Goal: Complete application form

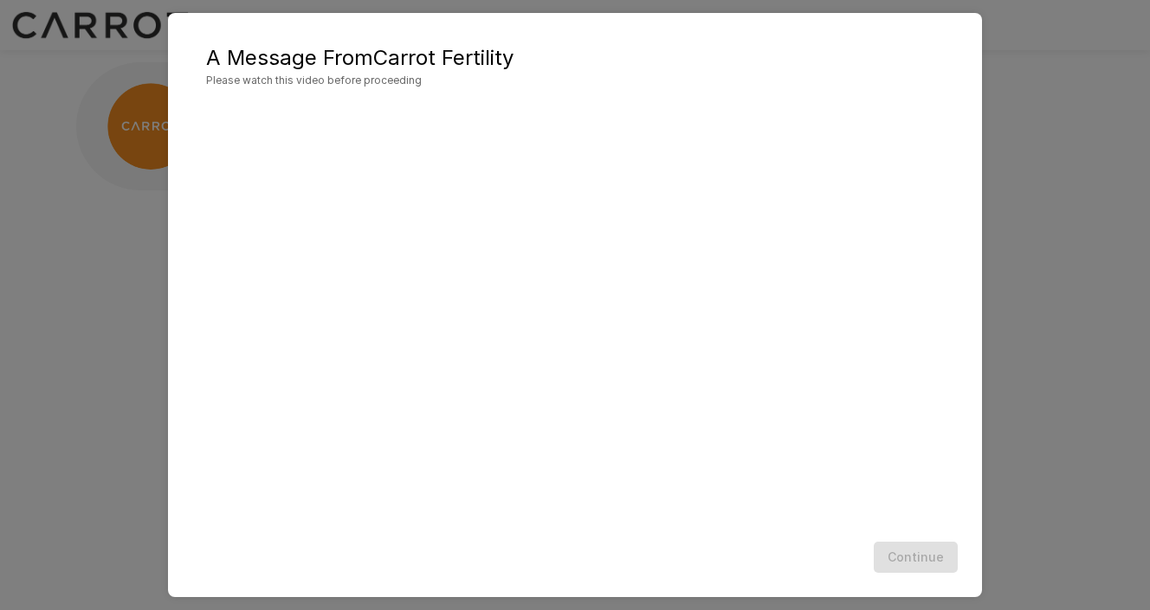
scroll to position [1, 0]
click at [928, 563] on button "Continue" at bounding box center [916, 558] width 84 height 32
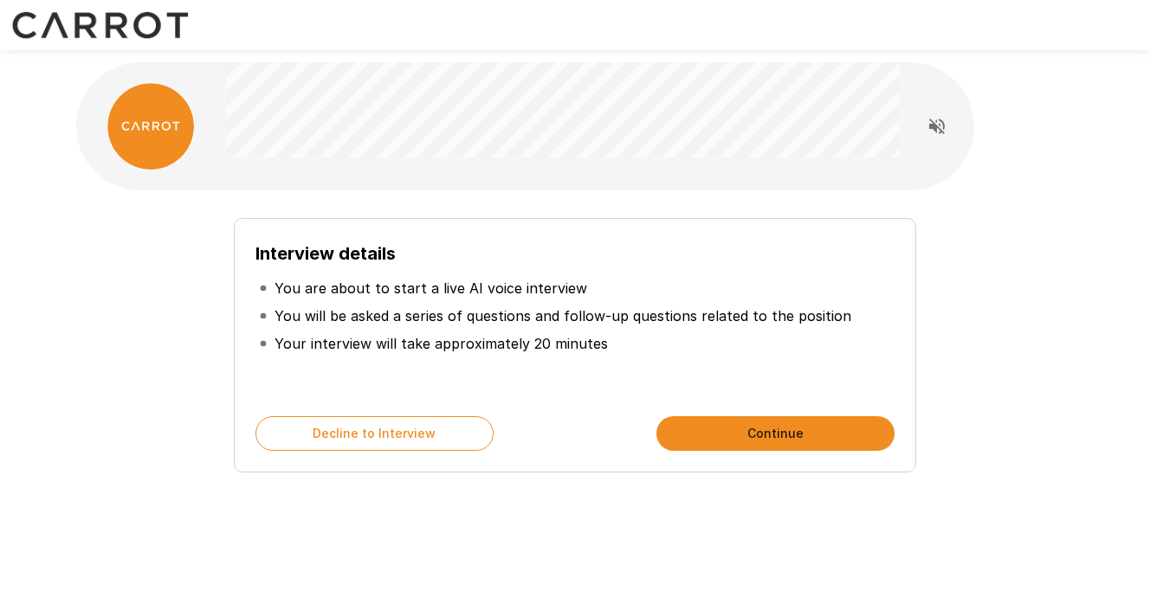
scroll to position [8, 0]
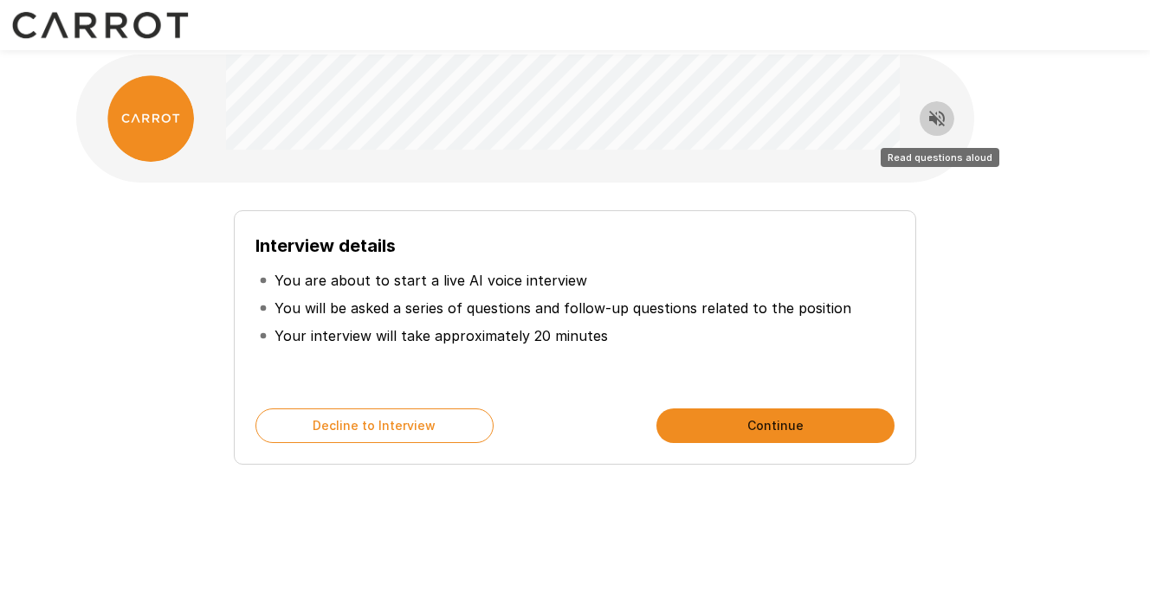
click at [940, 113] on icon "Read questions aloud" at bounding box center [937, 119] width 16 height 16
click at [935, 116] on icon "Stop reading questions aloud" at bounding box center [937, 119] width 16 height 16
click at [767, 427] on button "Continue" at bounding box center [775, 426] width 238 height 35
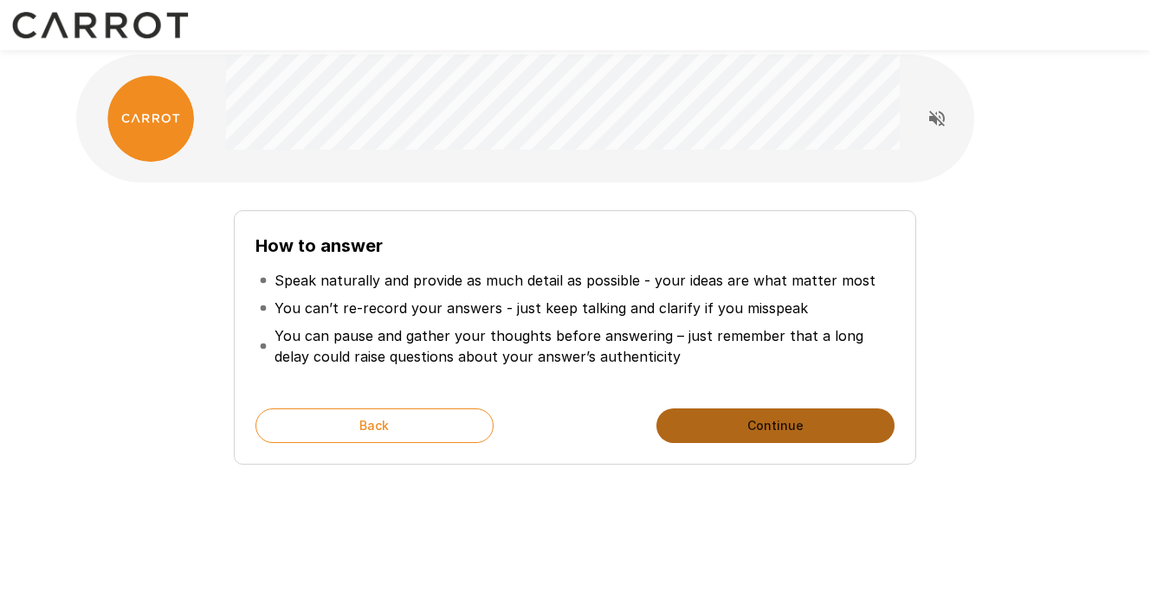
click at [767, 423] on button "Continue" at bounding box center [775, 426] width 238 height 35
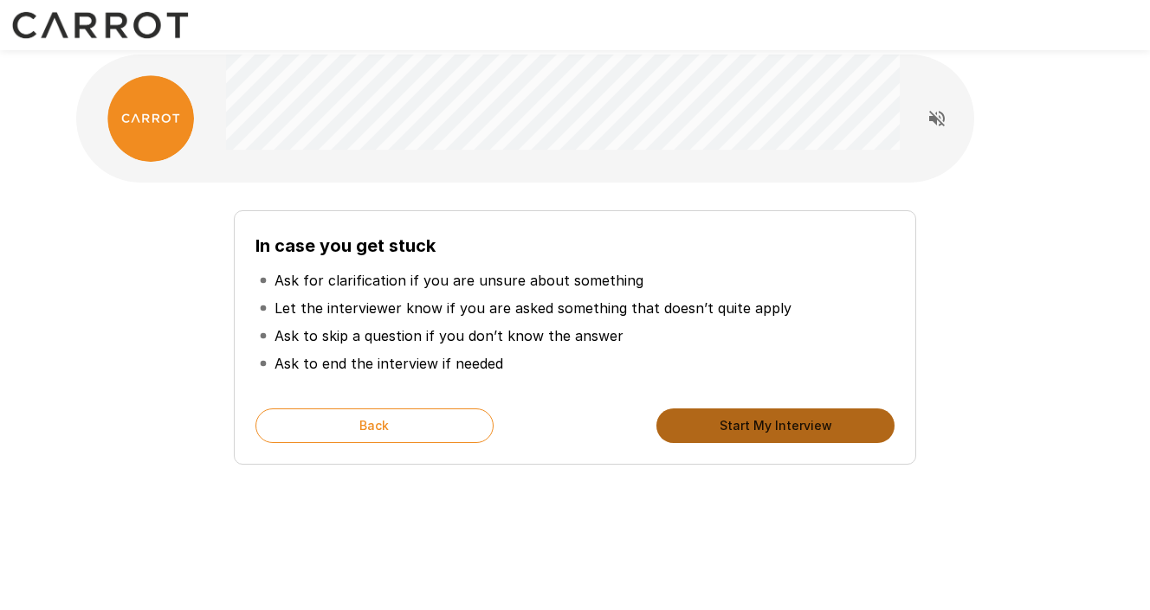
click at [767, 423] on button "Start My Interview" at bounding box center [775, 426] width 238 height 35
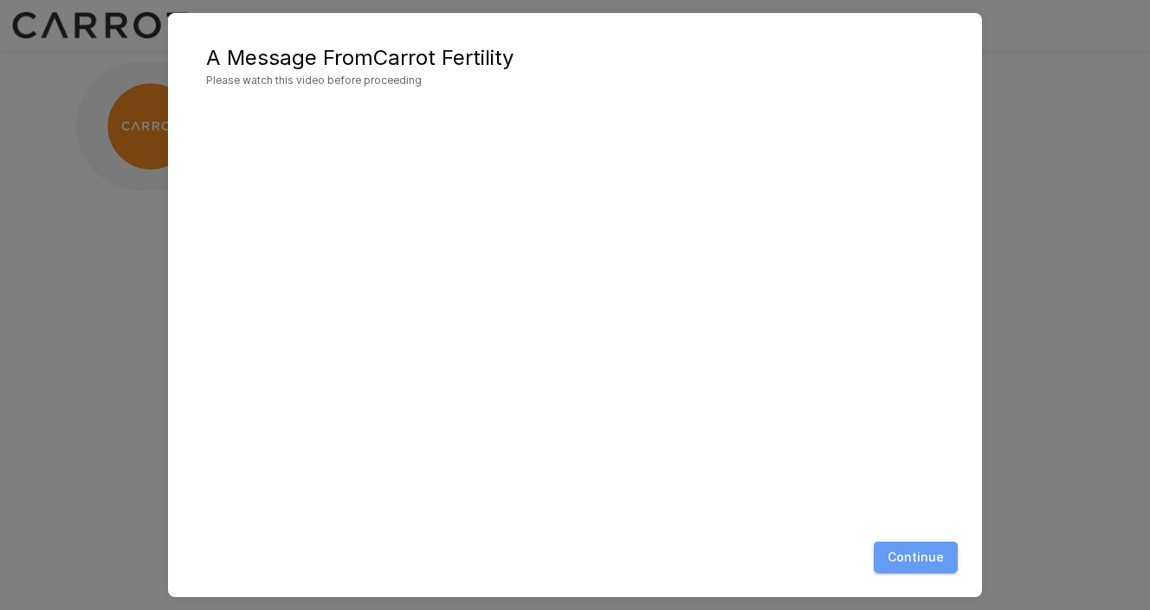
click at [927, 557] on button "Continue" at bounding box center [916, 558] width 84 height 32
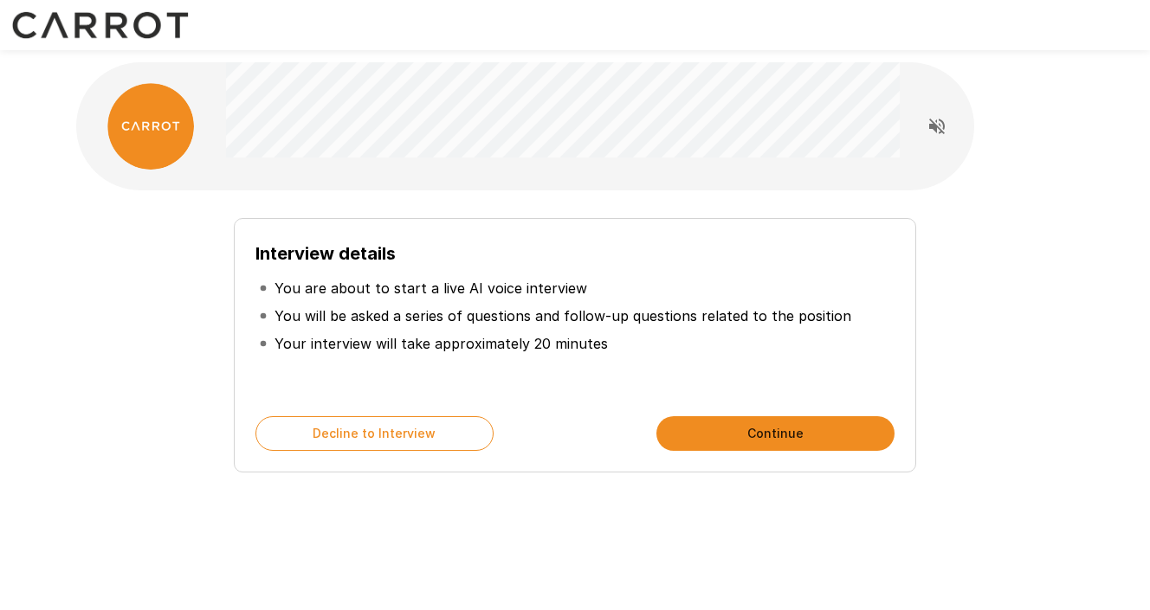
click at [793, 438] on button "Continue" at bounding box center [775, 433] width 238 height 35
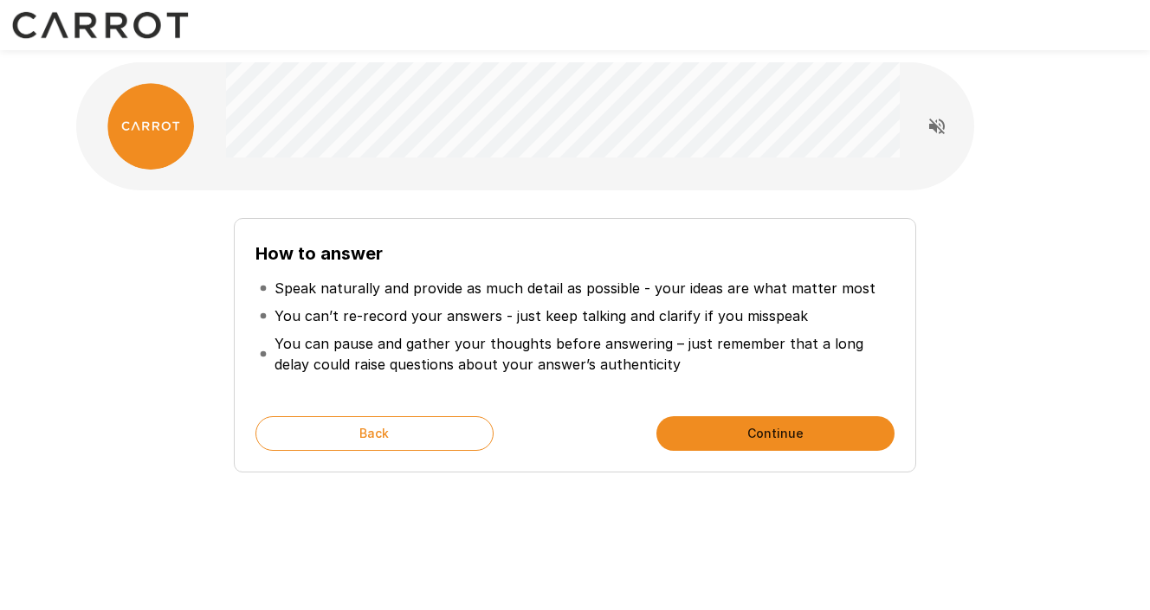
click at [793, 438] on button "Continue" at bounding box center [775, 433] width 238 height 35
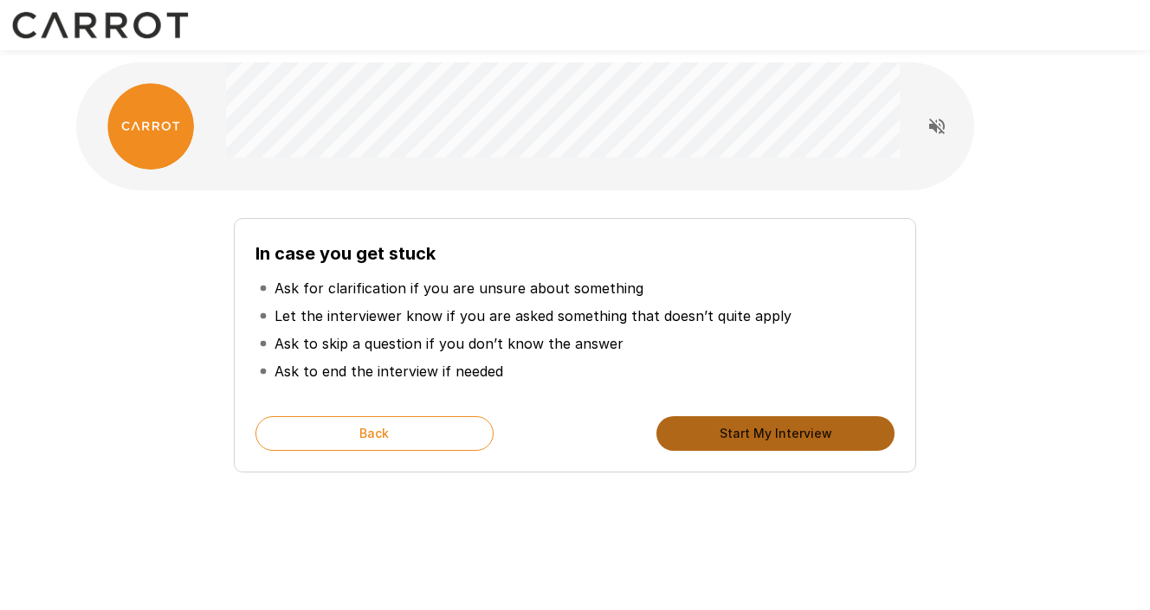
click at [793, 438] on button "Start My Interview" at bounding box center [775, 433] width 238 height 35
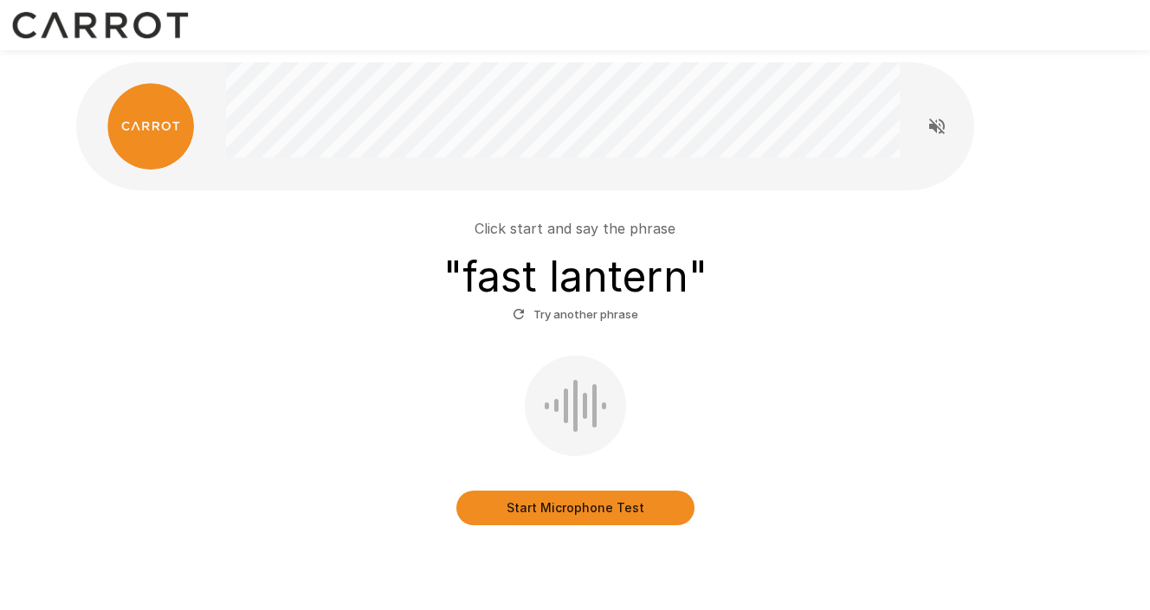
click at [622, 507] on button "Start Microphone Test" at bounding box center [575, 508] width 238 height 35
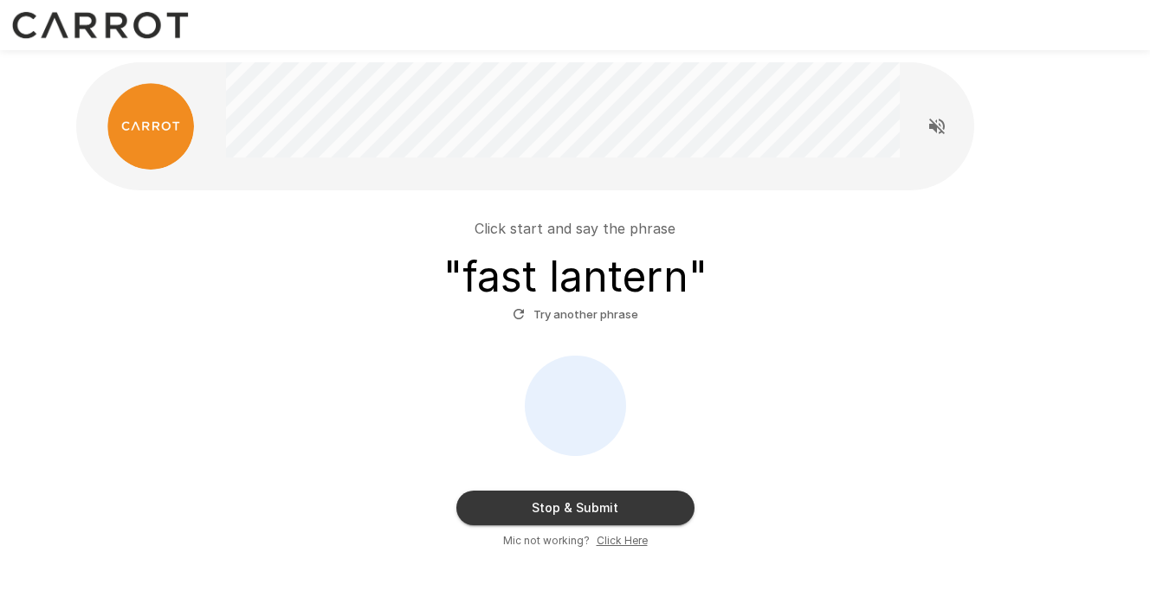
click at [622, 507] on button "Stop & Submit" at bounding box center [575, 508] width 238 height 35
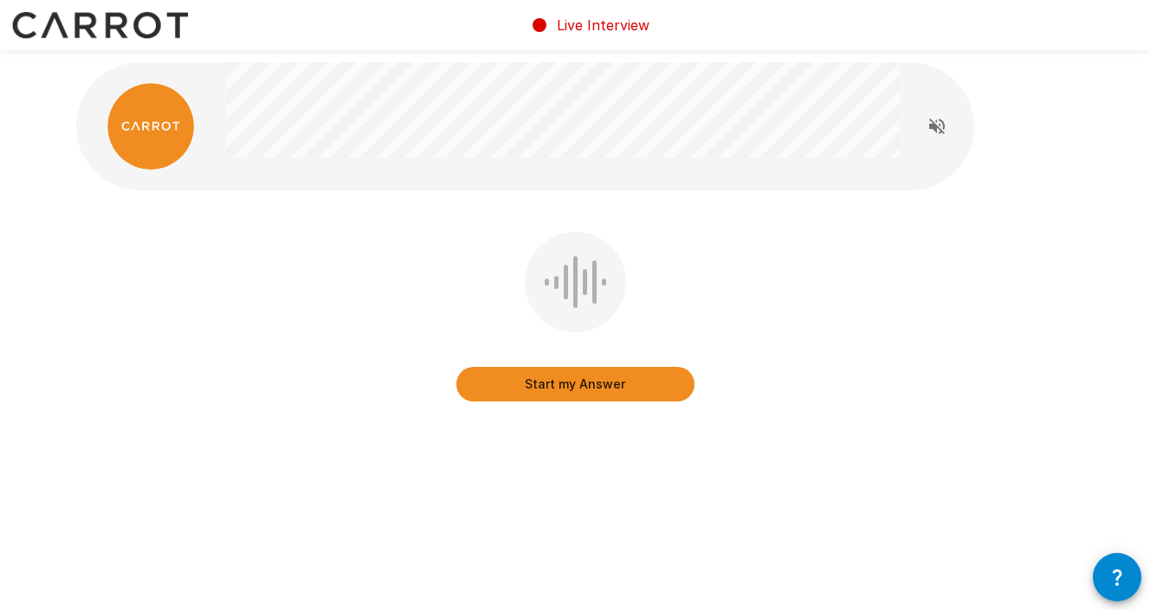
click at [604, 382] on button "Start my Answer" at bounding box center [575, 384] width 238 height 35
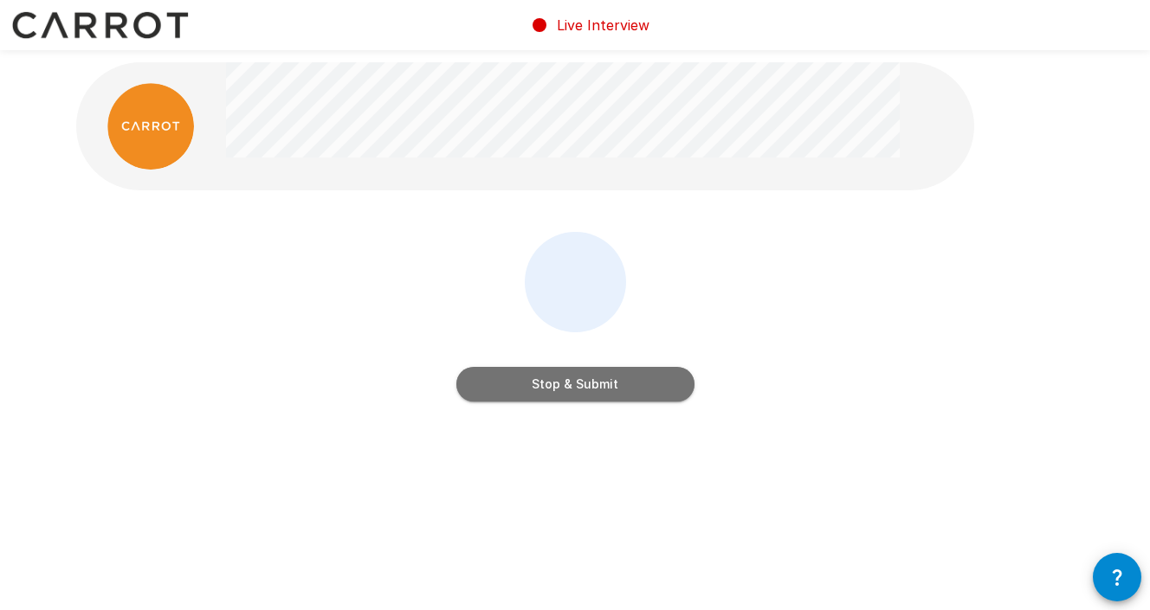
click at [615, 388] on button "Stop & Submit" at bounding box center [575, 384] width 238 height 35
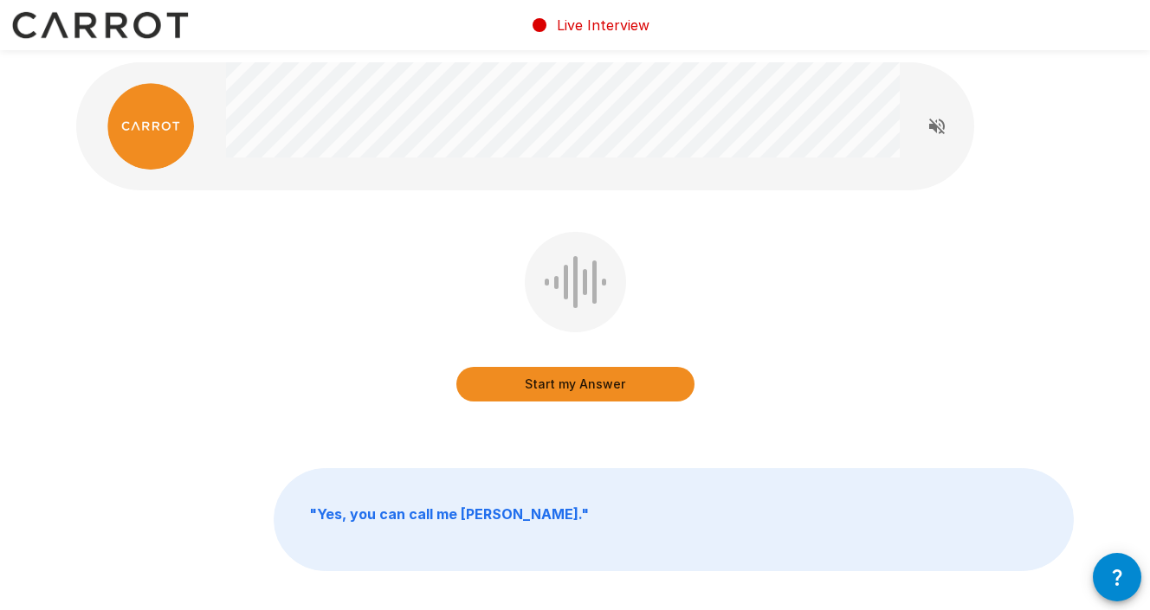
click at [615, 388] on button "Start my Answer" at bounding box center [575, 384] width 238 height 35
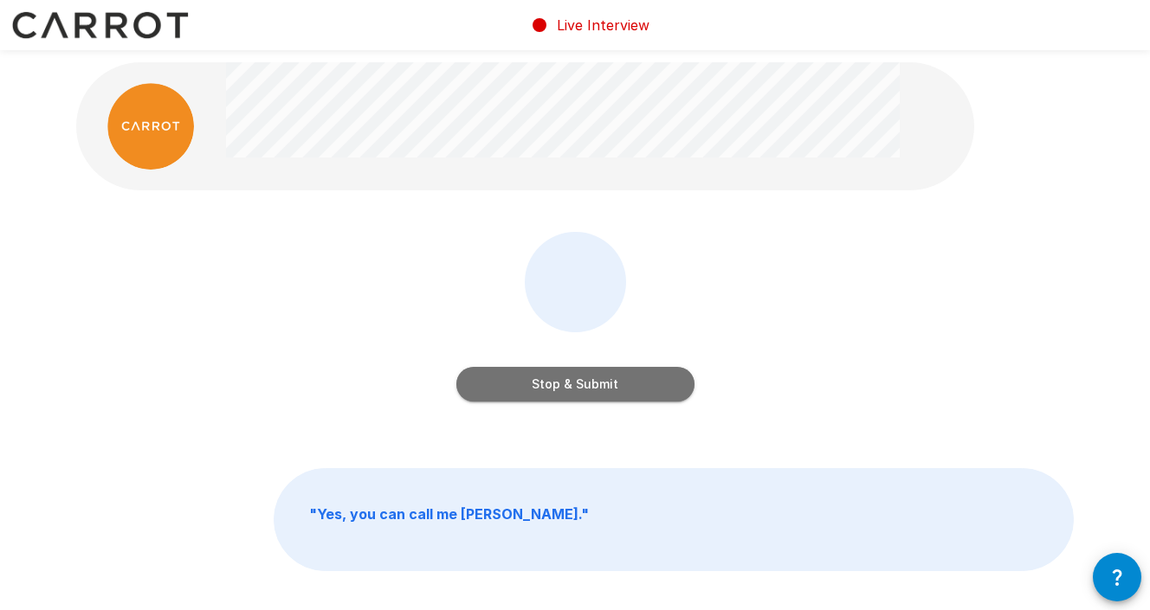
click at [617, 381] on button "Stop & Submit" at bounding box center [575, 384] width 238 height 35
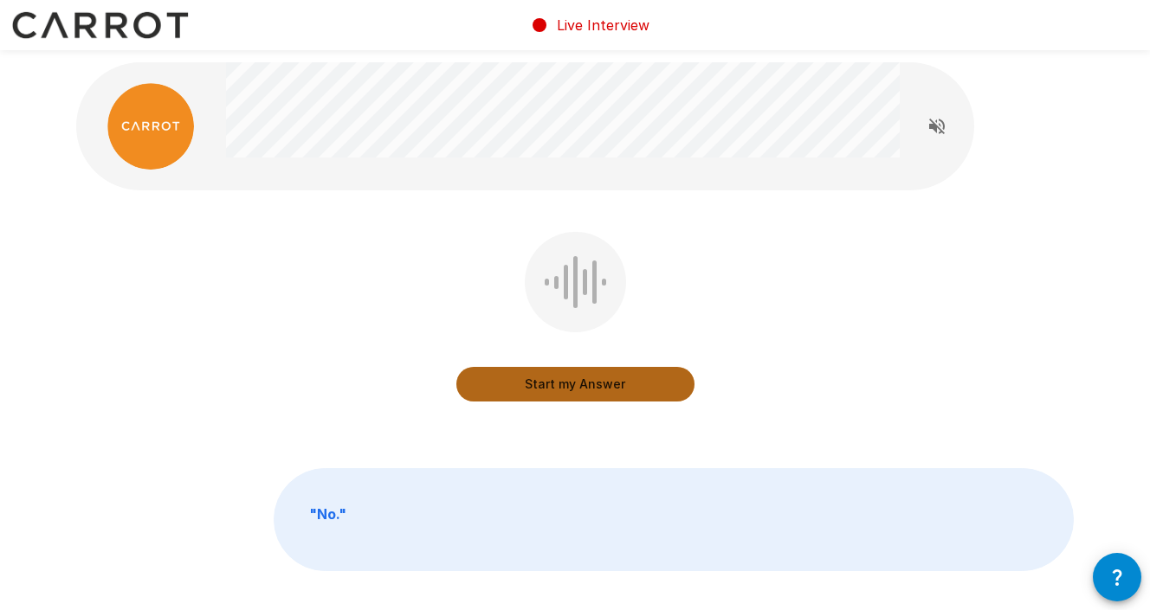
click at [617, 381] on button "Start my Answer" at bounding box center [575, 384] width 238 height 35
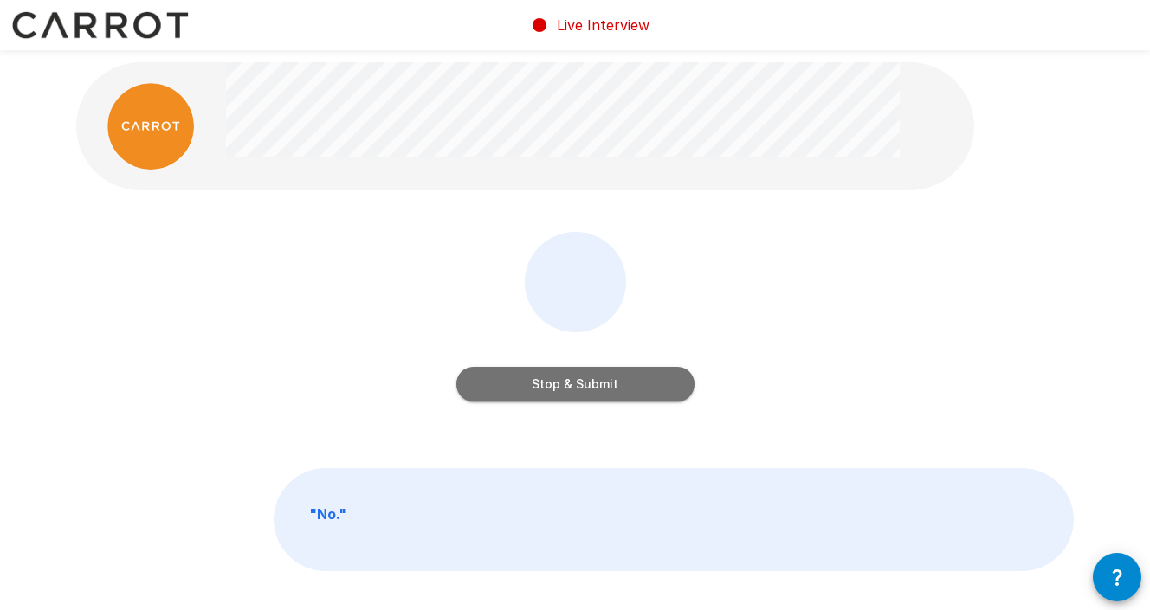
click at [617, 381] on button "Stop & Submit" at bounding box center [575, 384] width 238 height 35
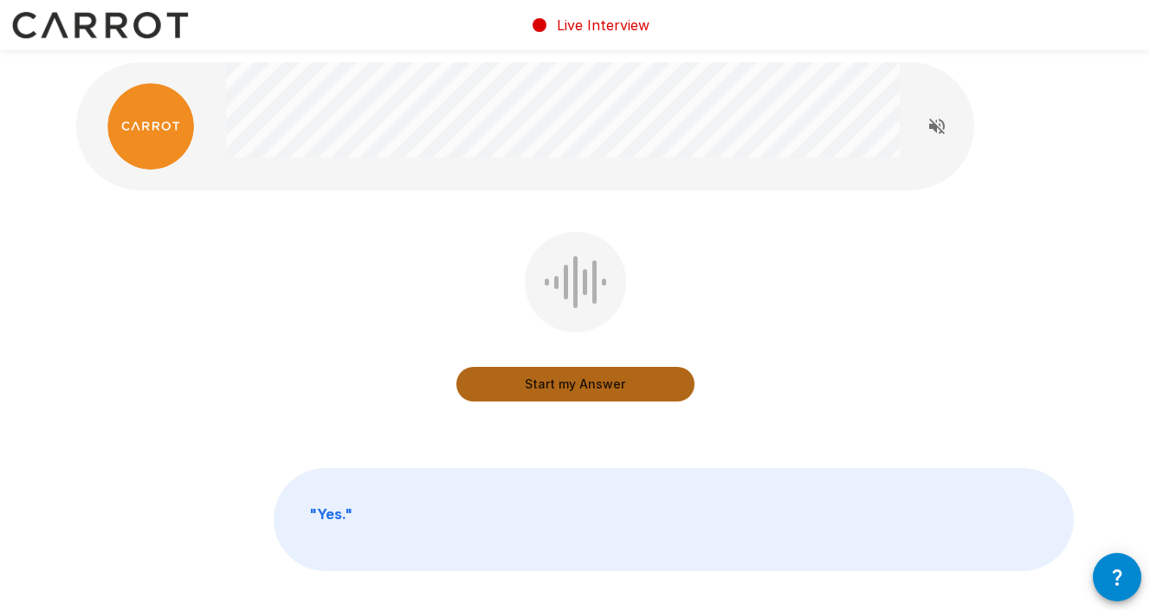
click at [617, 381] on button "Start my Answer" at bounding box center [575, 384] width 238 height 35
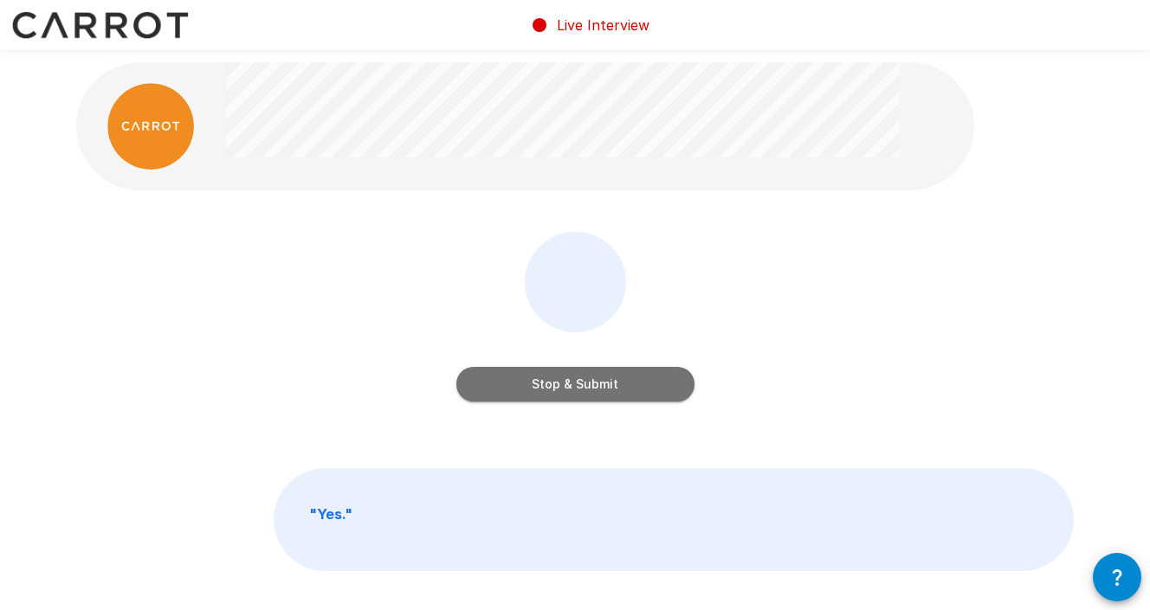
click at [617, 381] on button "Stop & Submit" at bounding box center [575, 384] width 238 height 35
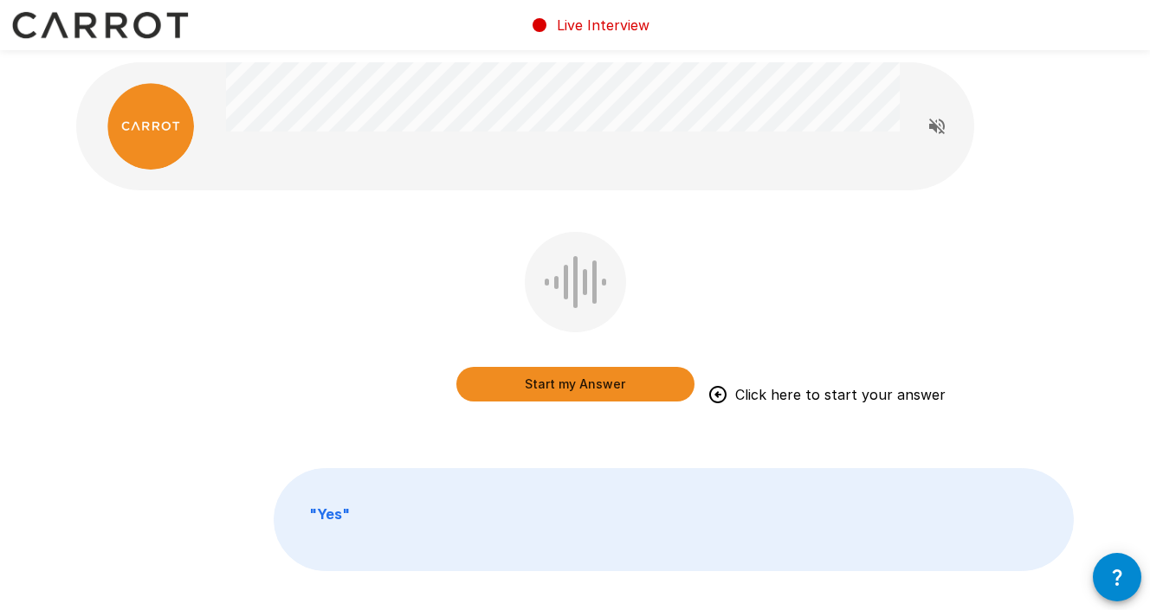
click at [578, 390] on button "Start my Answer" at bounding box center [575, 384] width 238 height 35
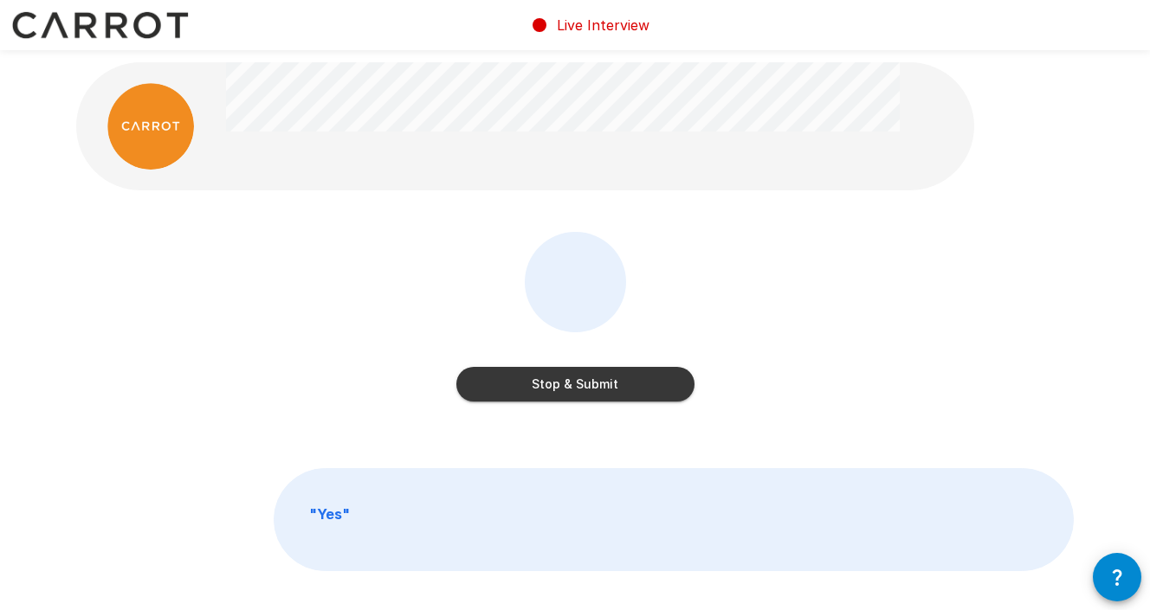
click at [571, 387] on button "Stop & Submit" at bounding box center [575, 384] width 238 height 35
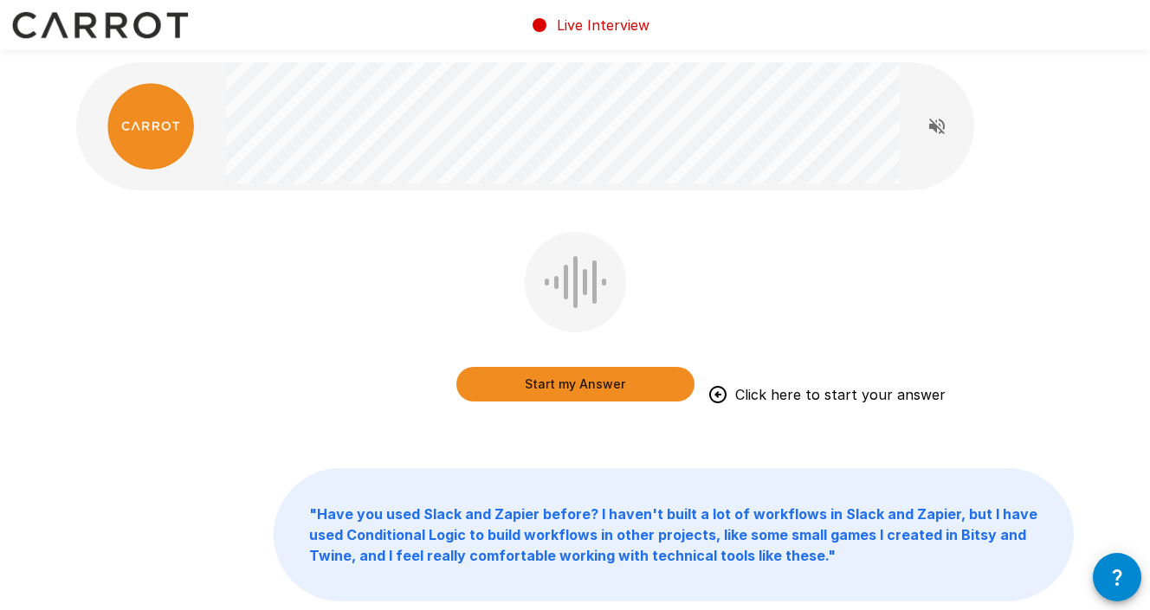
click at [611, 388] on button "Start my Answer" at bounding box center [575, 384] width 238 height 35
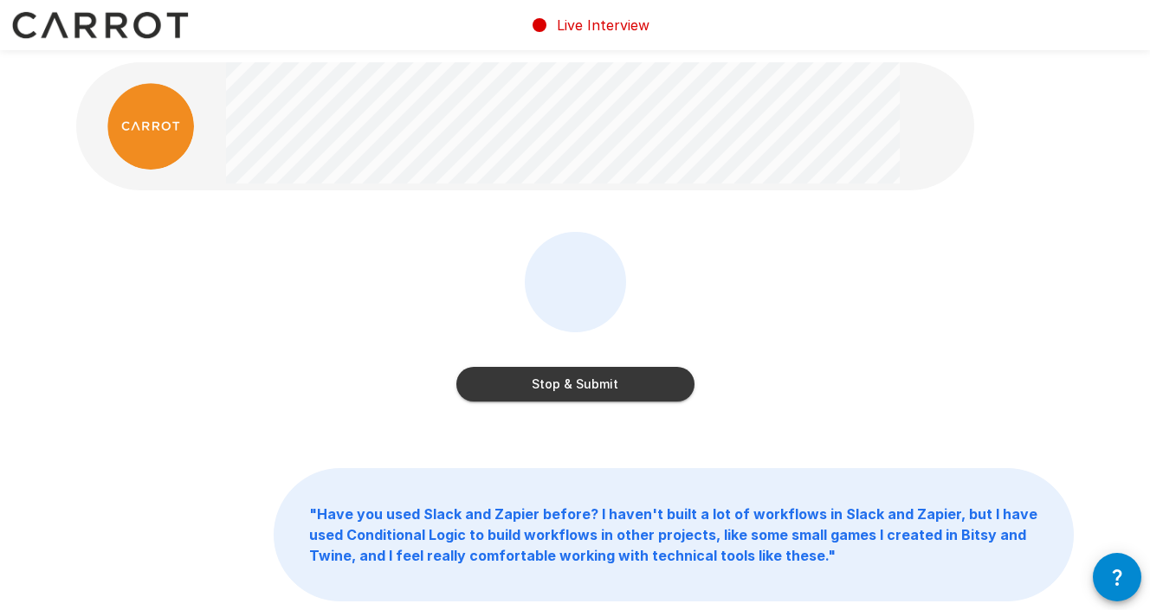
click at [596, 385] on button "Stop & Submit" at bounding box center [575, 384] width 238 height 35
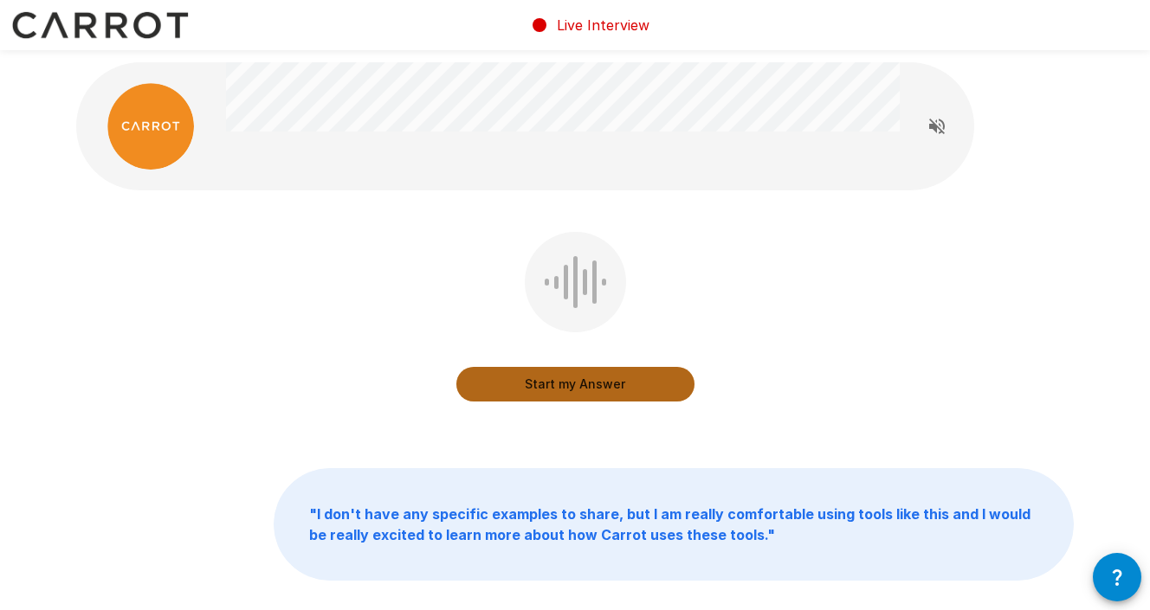
click at [596, 385] on button "Start my Answer" at bounding box center [575, 384] width 238 height 35
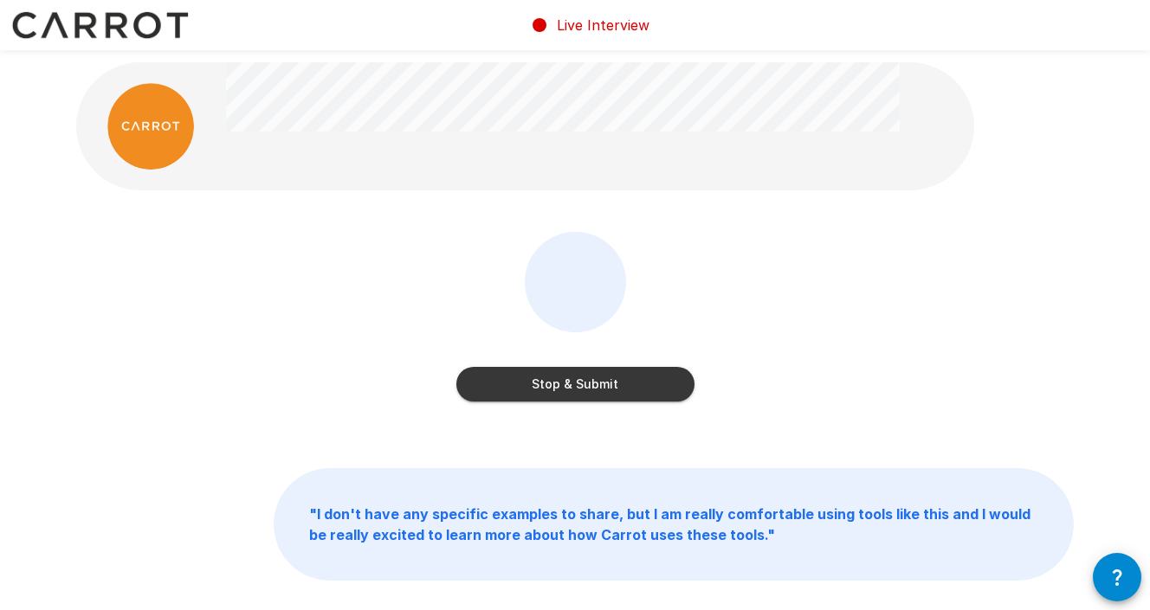
click at [596, 385] on button "Stop & Submit" at bounding box center [575, 384] width 238 height 35
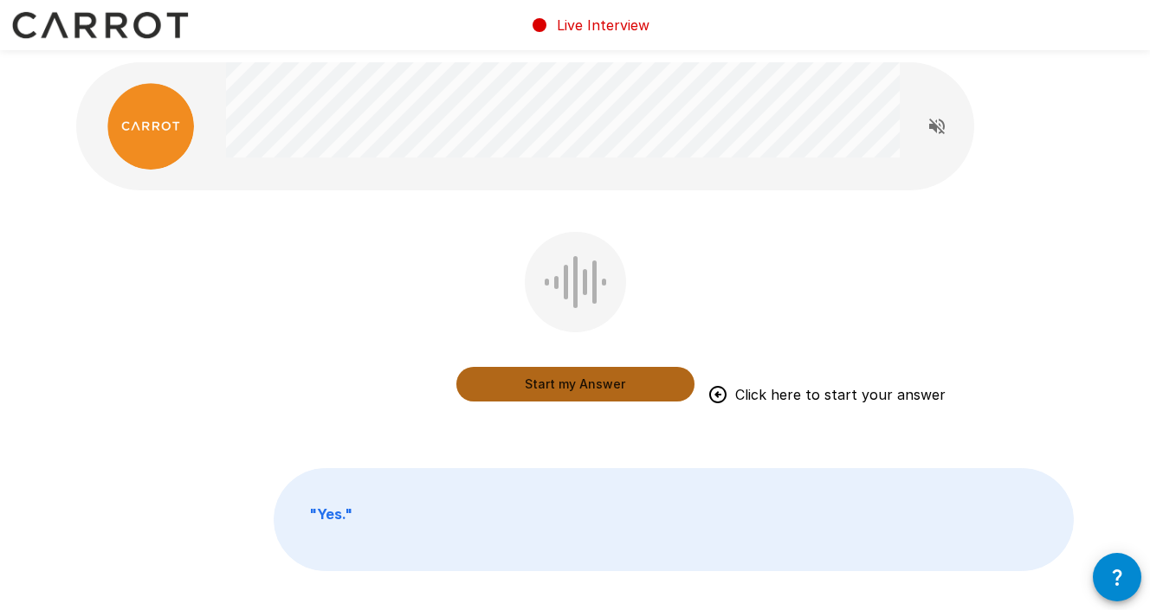
click at [596, 385] on button "Start my Answer" at bounding box center [575, 384] width 238 height 35
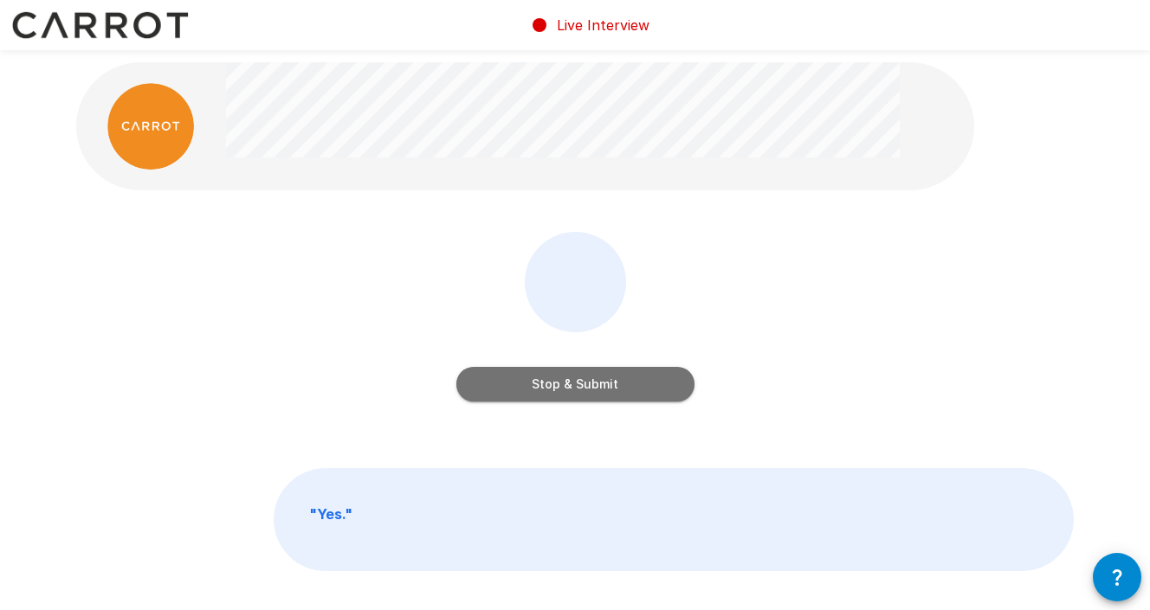
click at [583, 382] on button "Stop & Submit" at bounding box center [575, 384] width 238 height 35
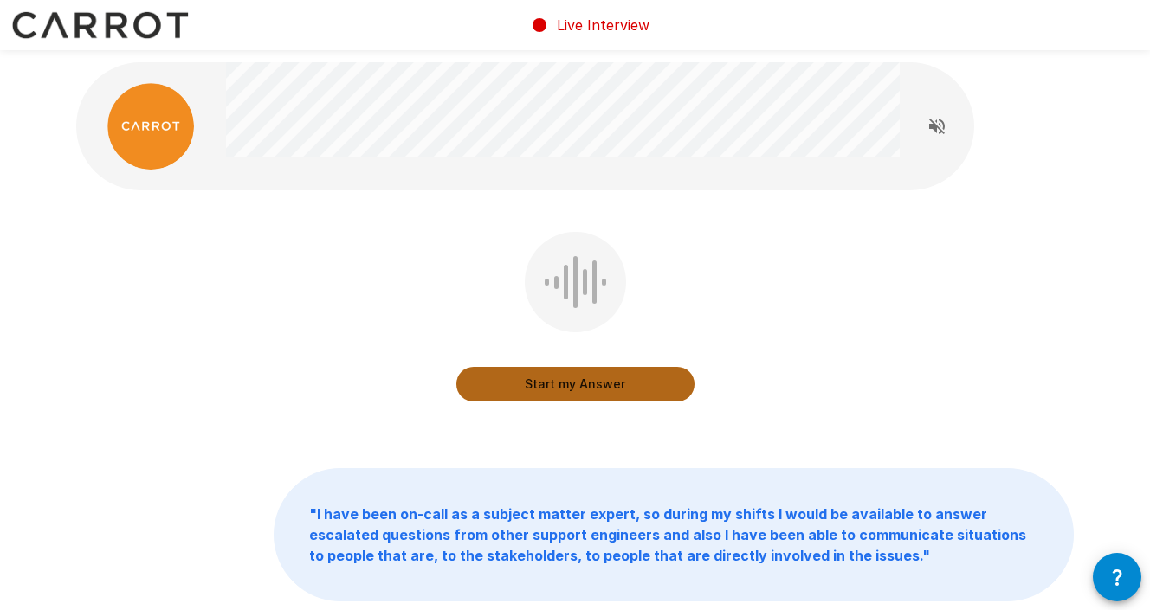
click at [583, 382] on button "Start my Answer" at bounding box center [575, 384] width 238 height 35
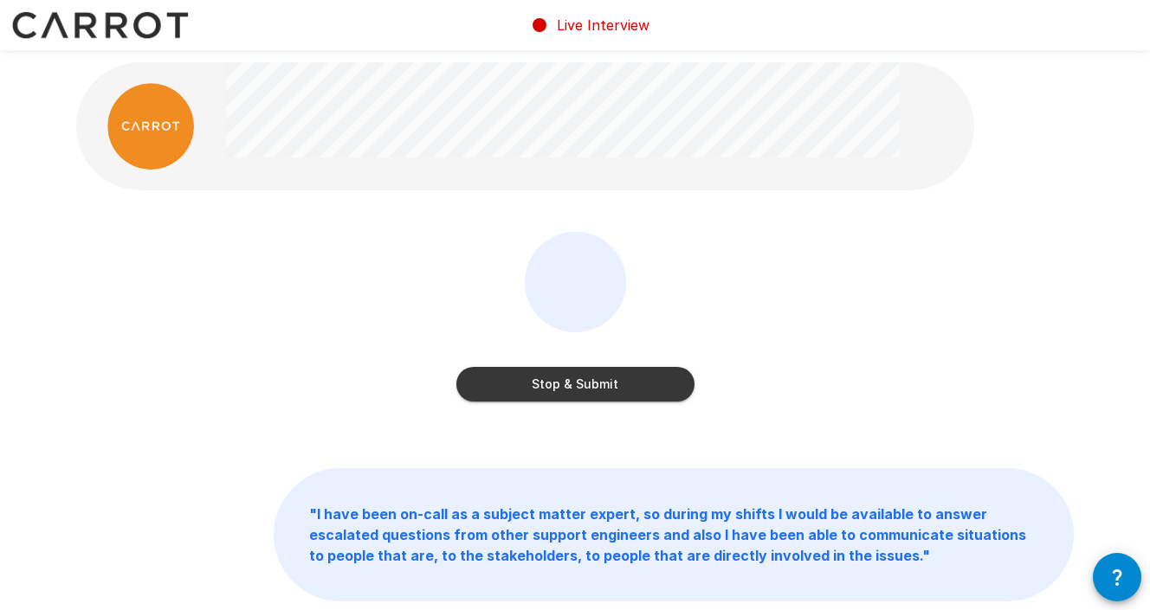
click at [601, 388] on button "Stop & Submit" at bounding box center [575, 384] width 238 height 35
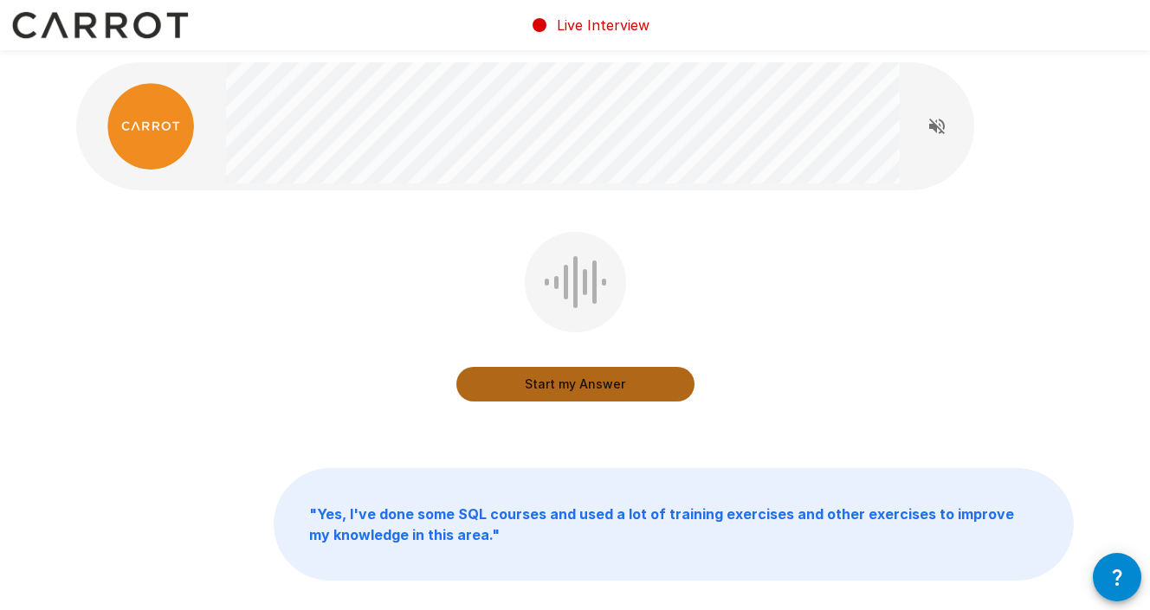
click at [601, 388] on button "Start my Answer" at bounding box center [575, 384] width 238 height 35
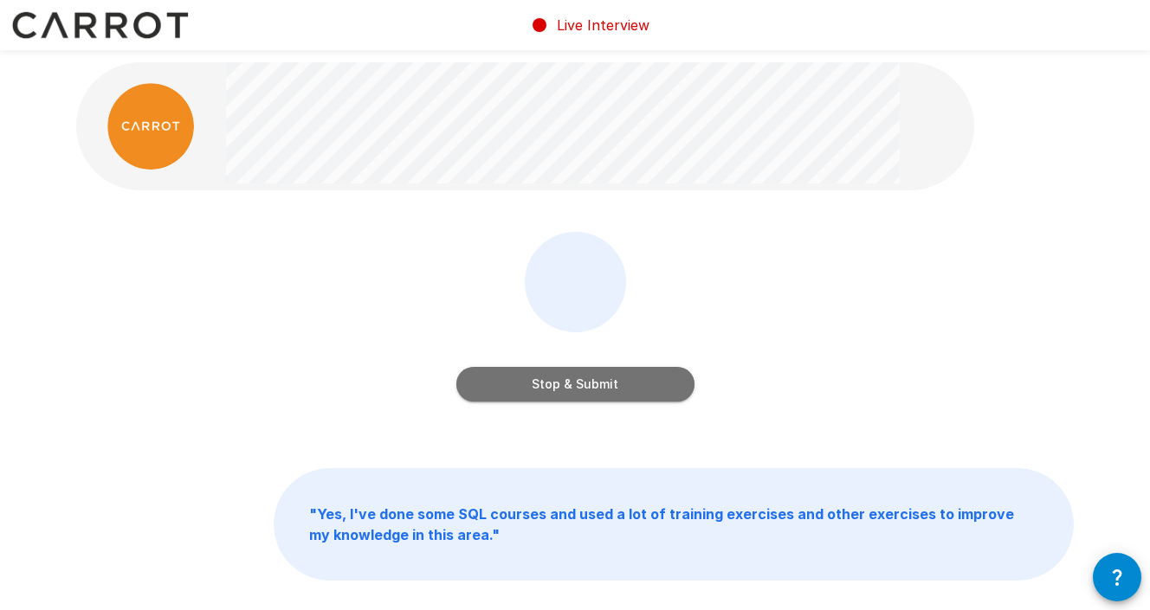
click at [588, 387] on button "Stop & Submit" at bounding box center [575, 384] width 238 height 35
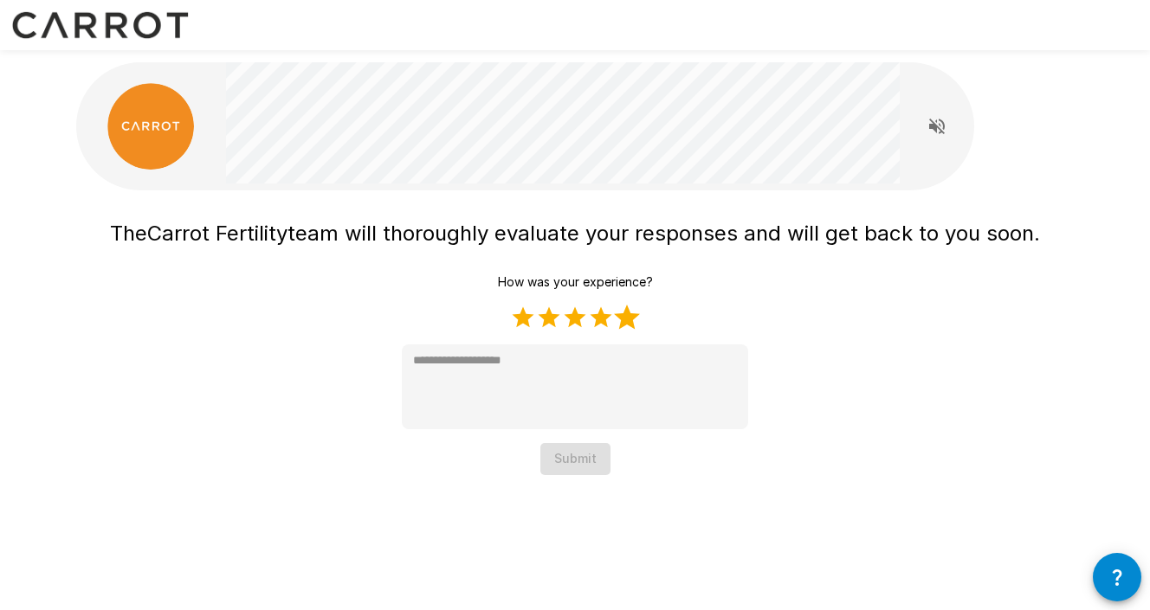
click at [632, 321] on label "5 Stars" at bounding box center [627, 318] width 26 height 26
type textarea "*"
click at [578, 465] on button "Submit" at bounding box center [575, 459] width 70 height 32
